Goal: Information Seeking & Learning: Learn about a topic

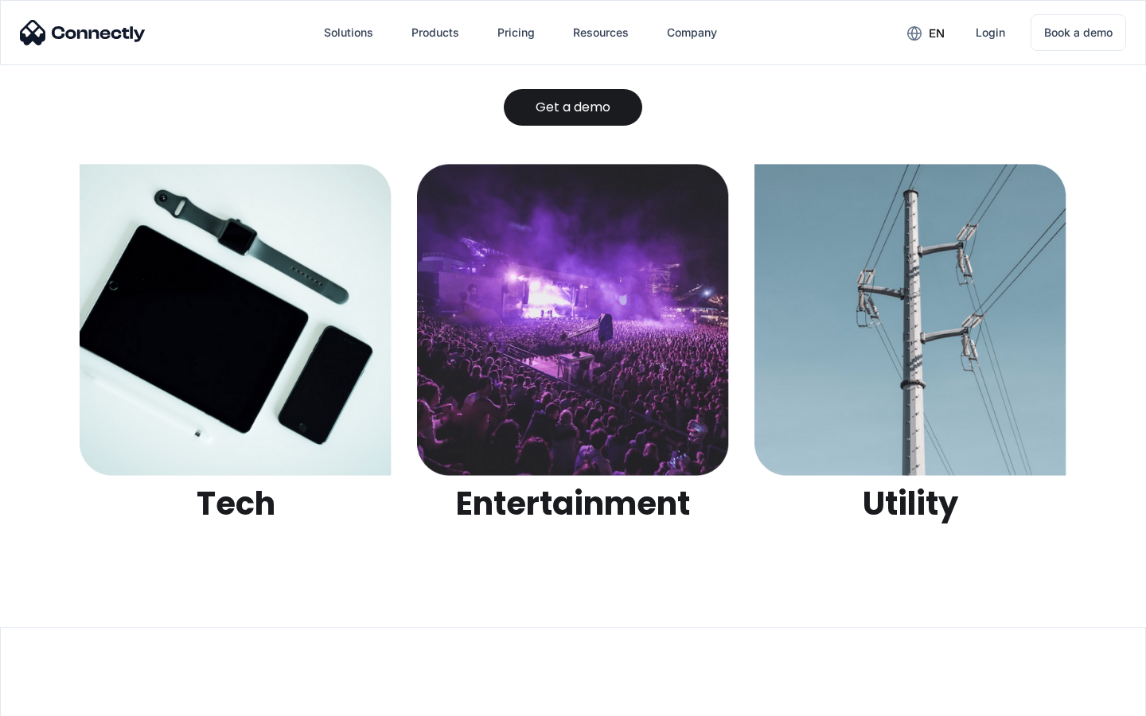
scroll to position [5022, 0]
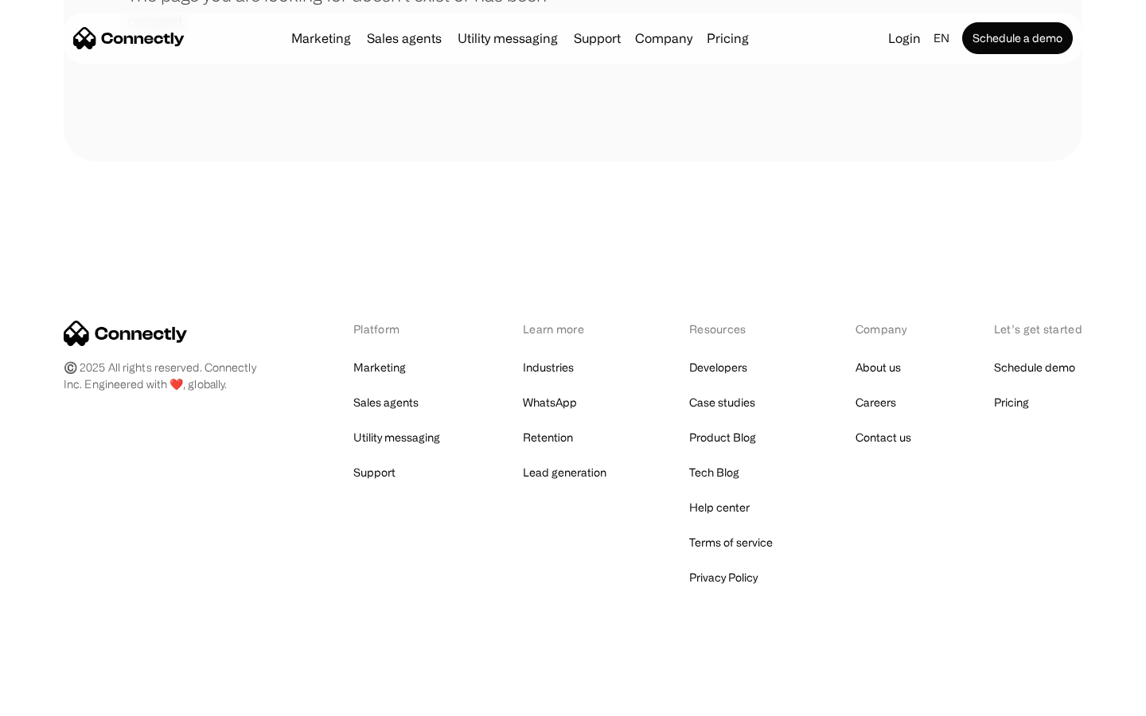
scroll to position [291, 0]
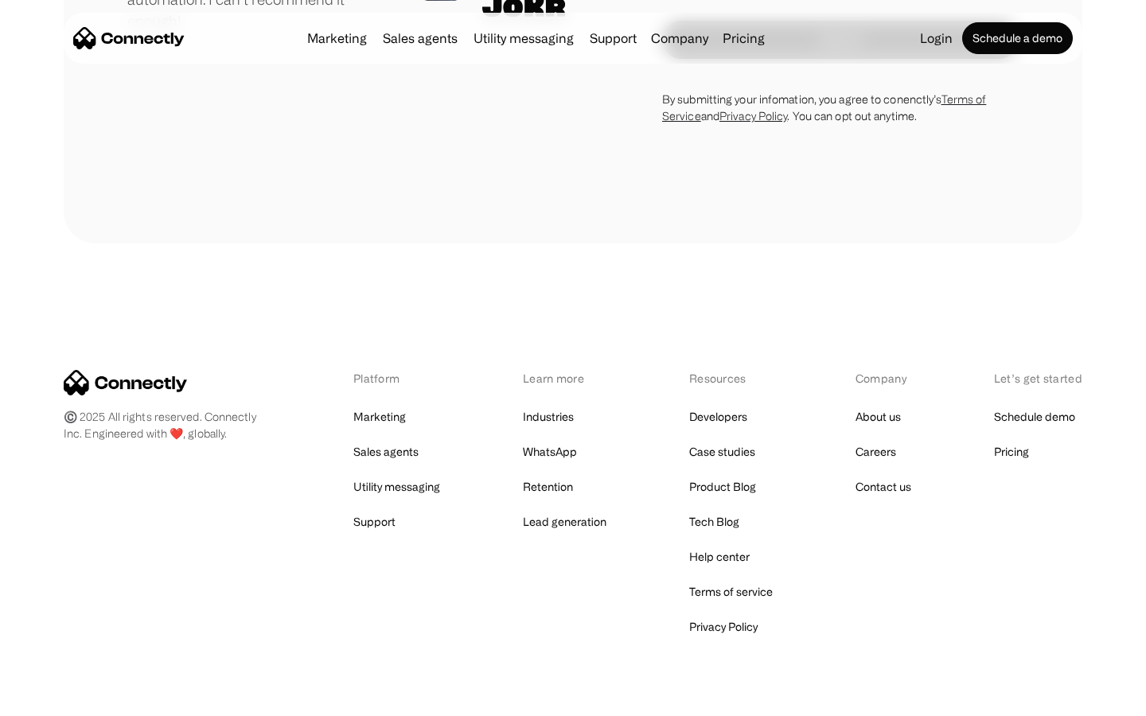
scroll to position [4430, 0]
